Goal: Task Accomplishment & Management: Complete application form

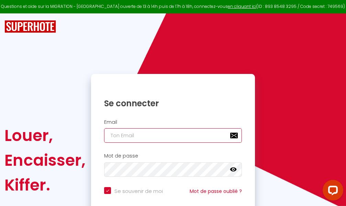
click at [163, 136] on input "email" at bounding box center [173, 135] width 138 height 14
type input "m"
checkbox input "true"
type input "ma"
checkbox input "true"
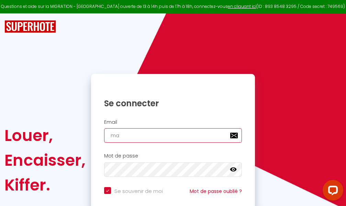
type input "mar"
checkbox input "true"
type input "marc"
checkbox input "true"
type input "marcd"
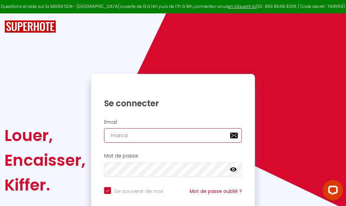
checkbox input "true"
type input "marcdp"
checkbox input "true"
type input "marcdpo"
checkbox input "true"
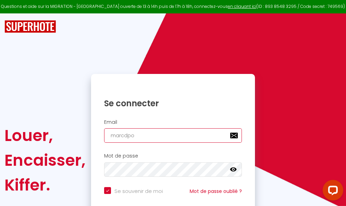
type input "marcdpoz"
checkbox input "true"
type input "marcdpoz."
checkbox input "true"
type input "marcdpoz.l"
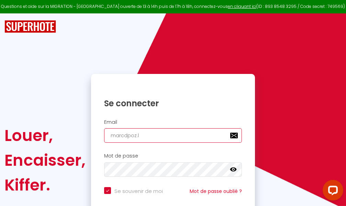
checkbox input "true"
type input "marcdpoz.lo"
checkbox input "true"
type input "marcdpoz.loc"
checkbox input "true"
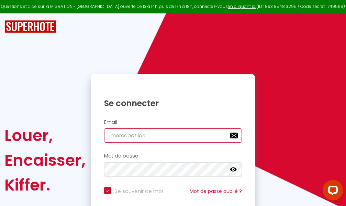
type input "marcdpoz.loca"
checkbox input "true"
type input "marcdpoz.locat"
checkbox input "true"
type input "marcdpoz.locati"
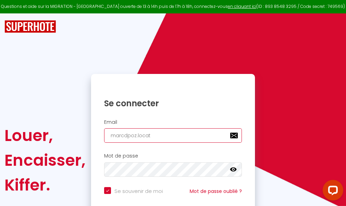
checkbox input "true"
type input "marcdpoz.locatio"
checkbox input "true"
type input "marcdpoz.location"
checkbox input "true"
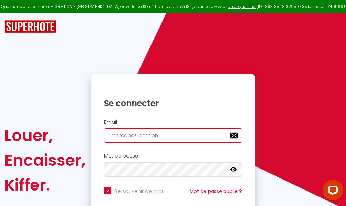
type input "marcdpoz.location@"
checkbox input "true"
type input "marcdpoz.location@g"
checkbox input "true"
type input "marcdpoz.location@gm"
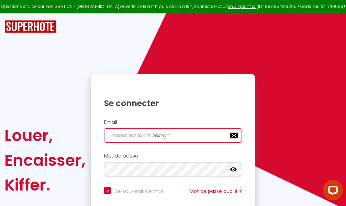
checkbox input "true"
type input "marcdpoz.location@gma"
checkbox input "true"
type input "marcdpoz.location@gmai"
checkbox input "true"
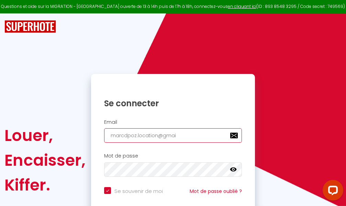
type input "[EMAIL_ADDRESS]"
checkbox input "true"
type input "[EMAIL_ADDRESS]."
checkbox input "true"
type input "marcdpoz.location@gmail.c"
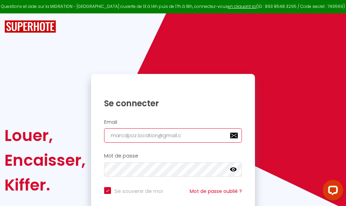
checkbox input "true"
type input "[EMAIL_ADDRESS][DOMAIN_NAME]"
checkbox input "true"
type input "[EMAIL_ADDRESS][DOMAIN_NAME]"
checkbox input "true"
